Goal: Check status: Check status

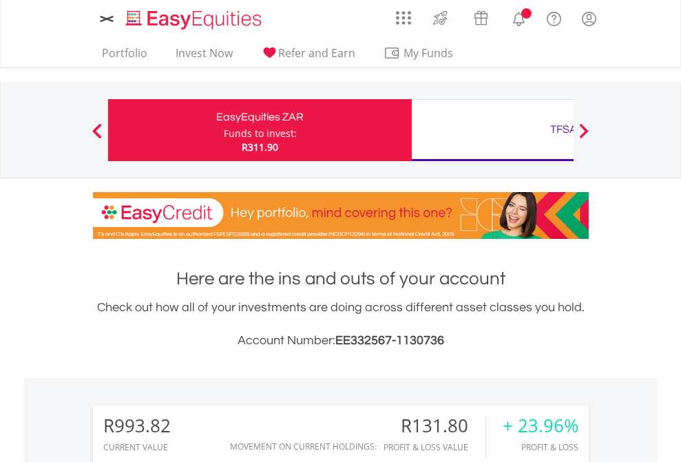
scroll to position [132, 216]
click at [224, 130] on div "Funds to invest:" at bounding box center [260, 134] width 73 height 14
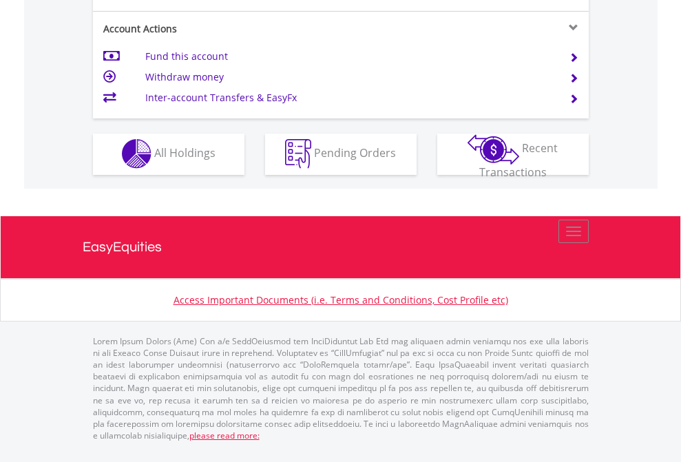
scroll to position [1289, 0]
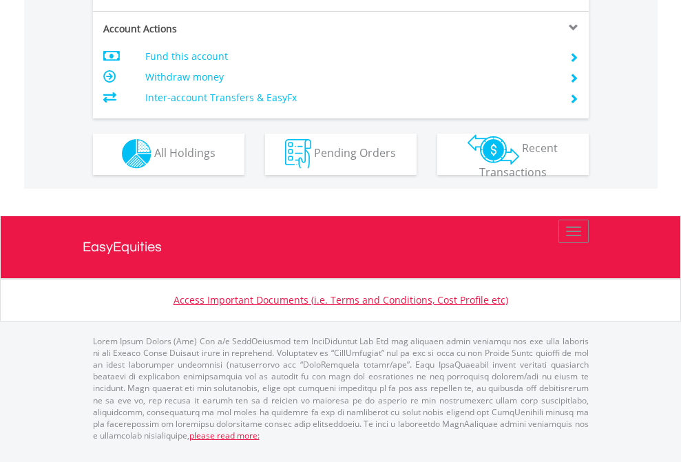
scroll to position [1289, 0]
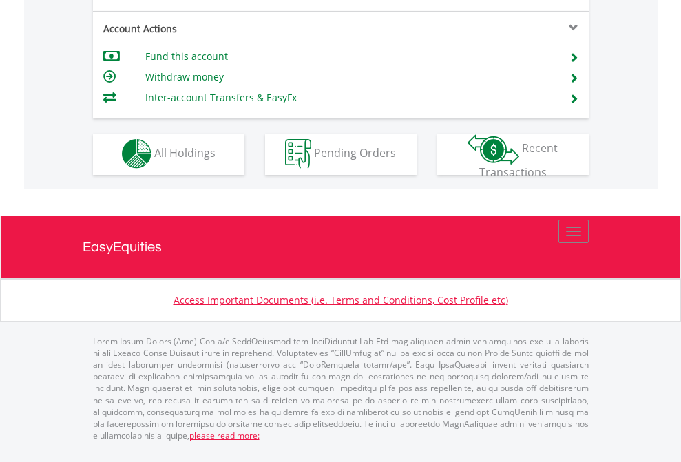
scroll to position [1289, 0]
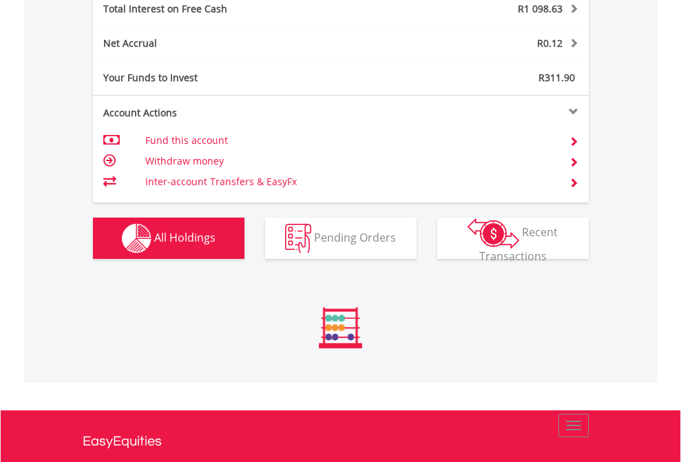
scroll to position [132, 216]
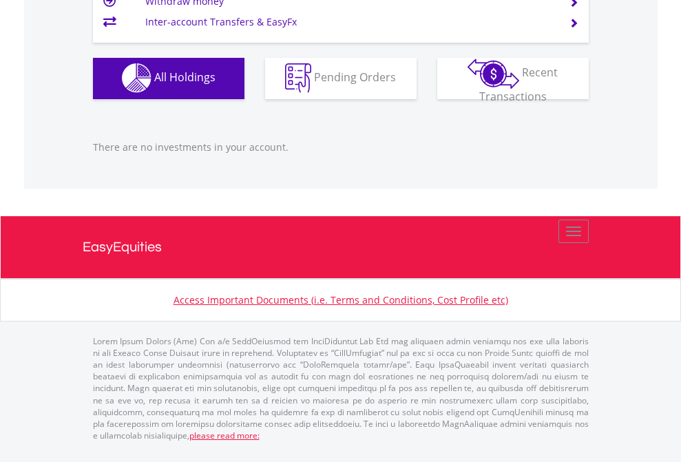
scroll to position [132, 216]
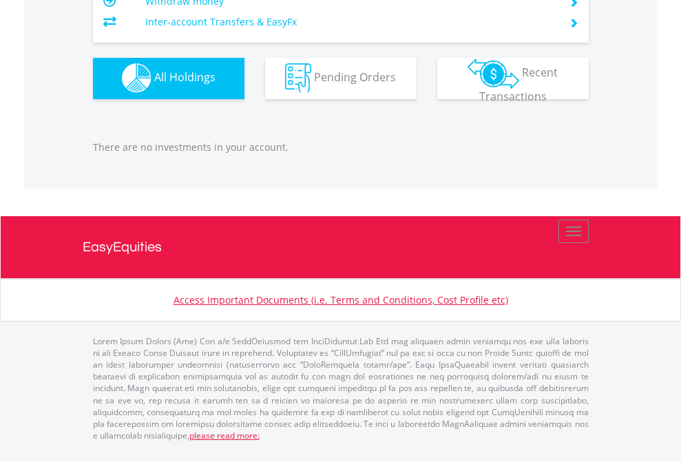
scroll to position [132, 216]
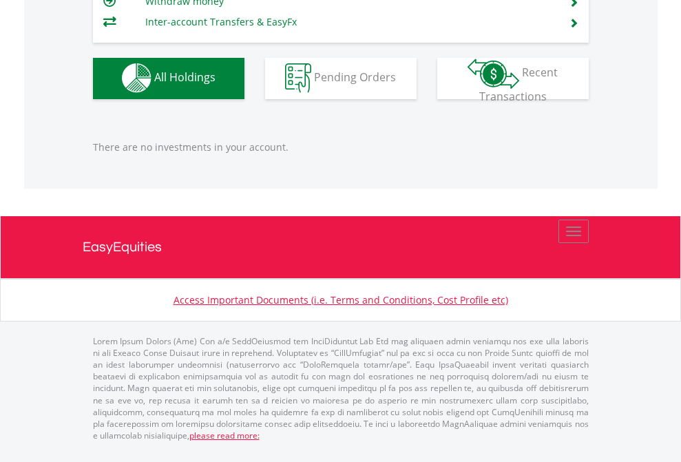
scroll to position [132, 216]
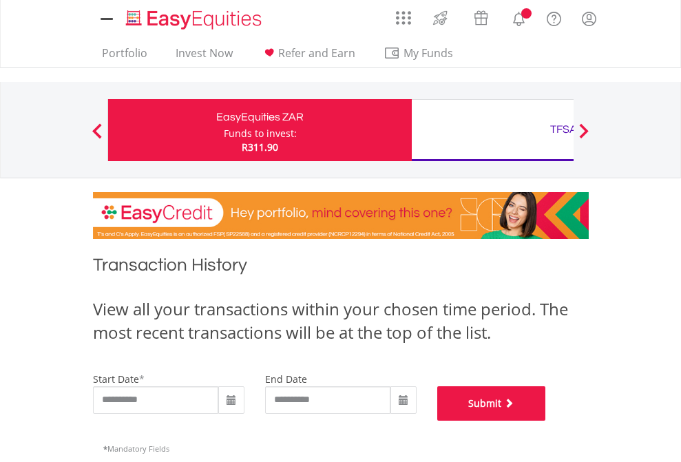
click at [546, 421] on button "Submit" at bounding box center [492, 404] width 109 height 34
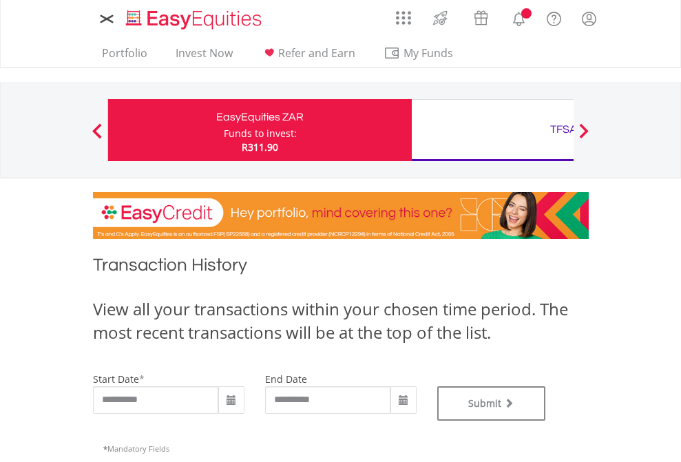
click at [493, 130] on div "TFSA" at bounding box center [563, 129] width 287 height 19
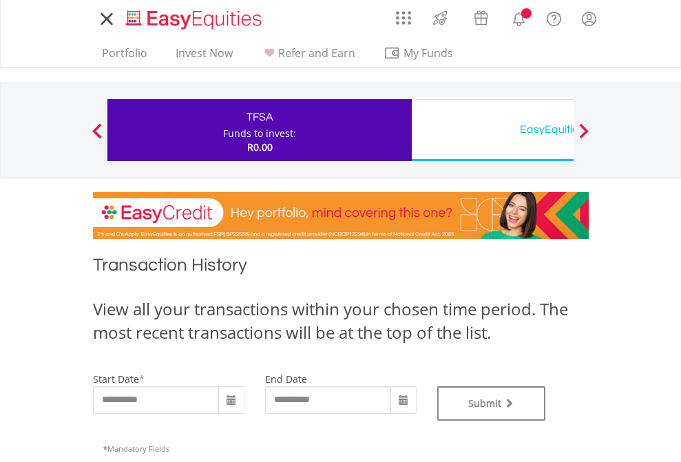
type input "**********"
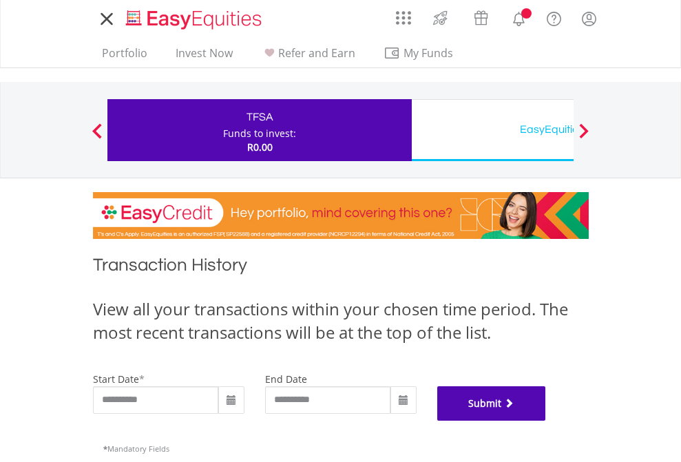
click at [546, 421] on button "Submit" at bounding box center [492, 404] width 109 height 34
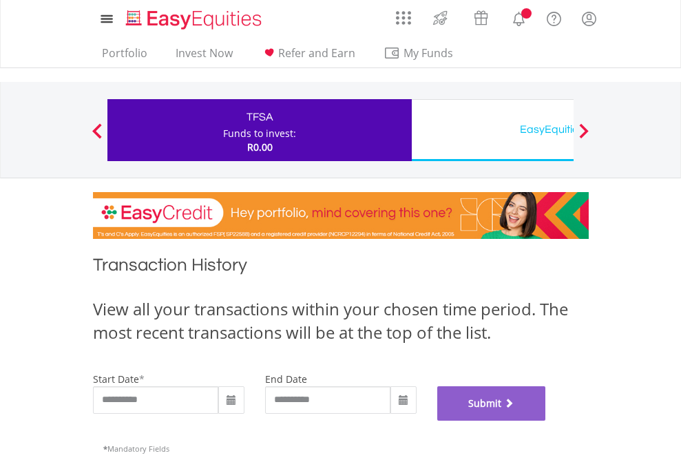
scroll to position [559, 0]
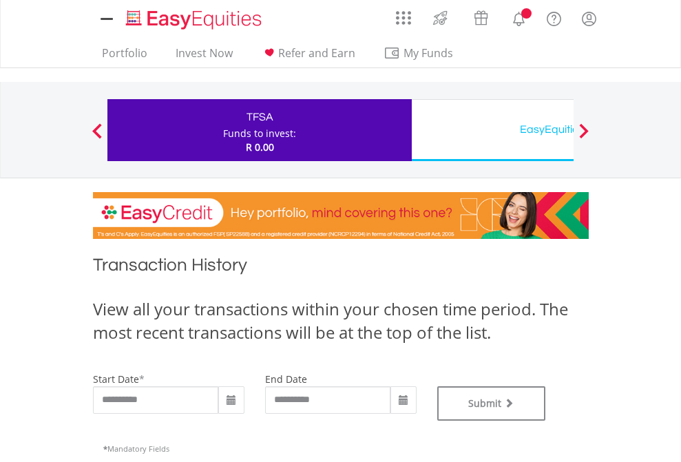
click at [493, 130] on div "EasyEquities USD" at bounding box center [563, 129] width 287 height 19
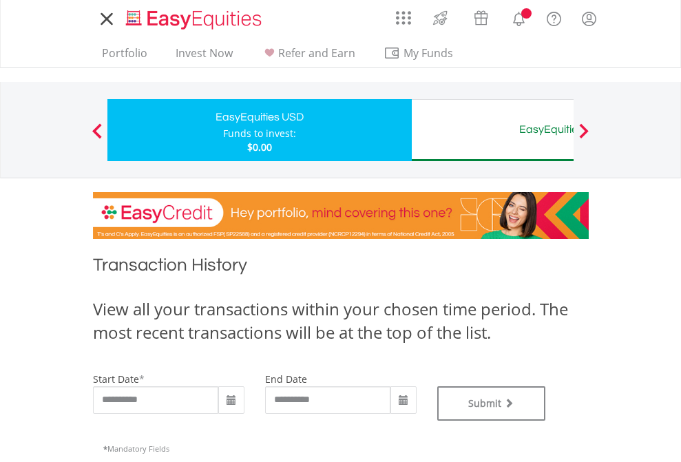
type input "**********"
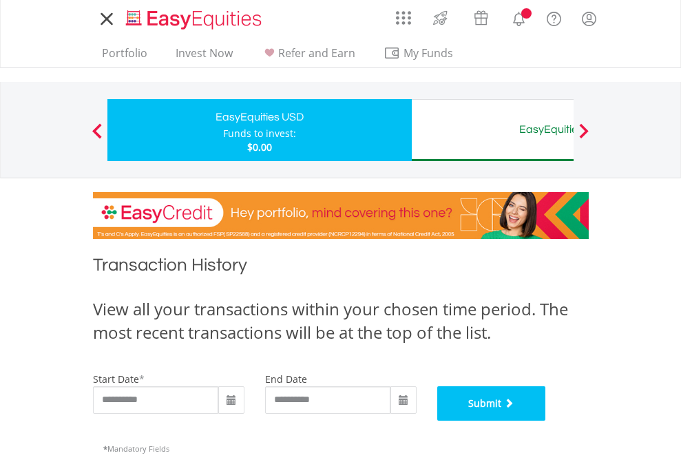
click at [546, 421] on button "Submit" at bounding box center [492, 404] width 109 height 34
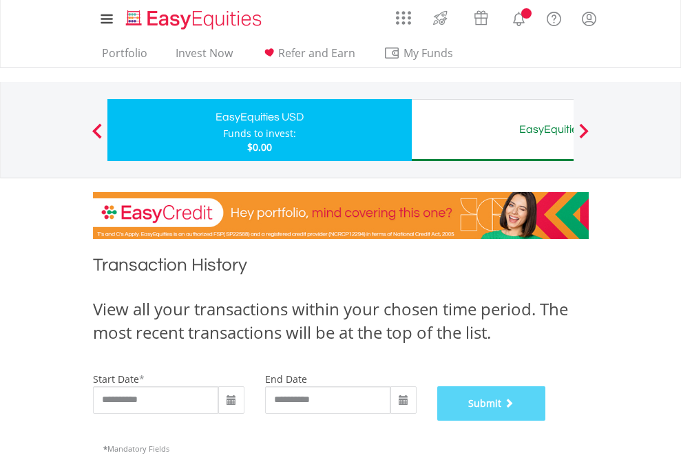
scroll to position [559, 0]
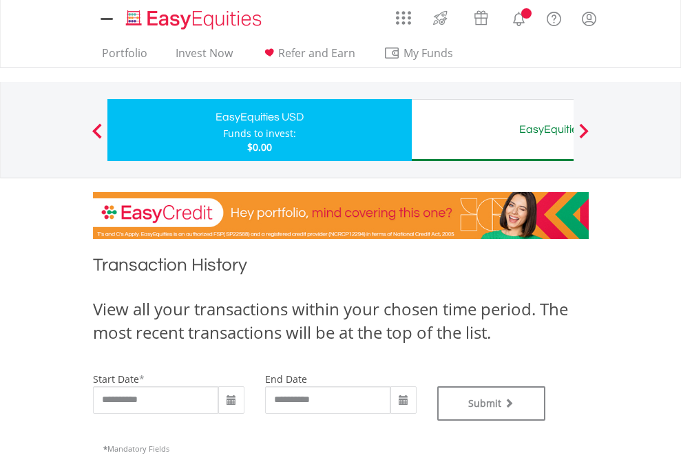
click at [493, 130] on div "EasyEquities AUD" at bounding box center [563, 129] width 287 height 19
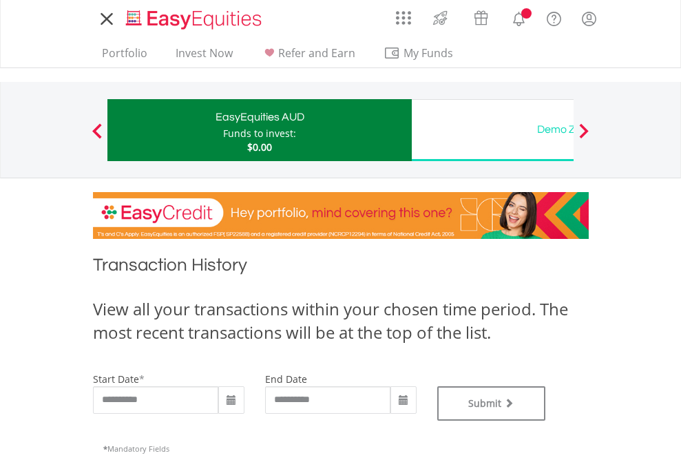
type input "**********"
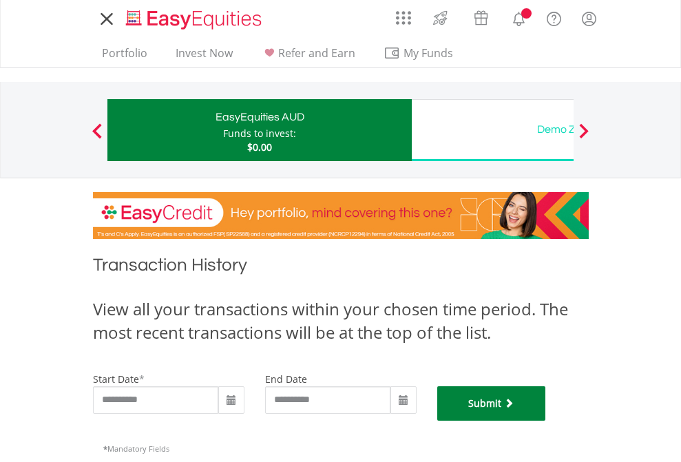
click at [546, 421] on button "Submit" at bounding box center [492, 404] width 109 height 34
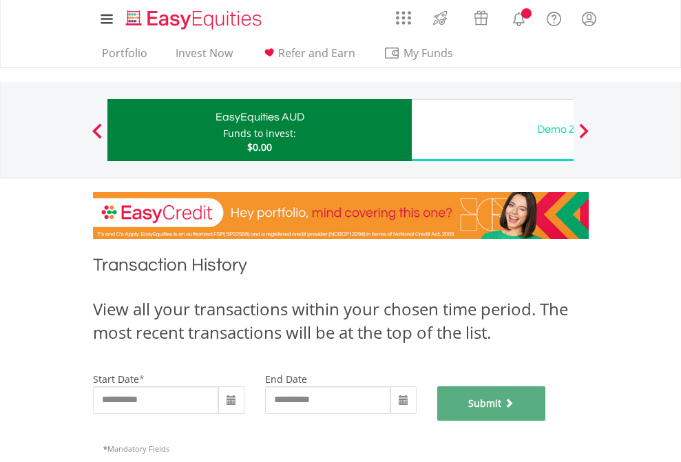
scroll to position [559, 0]
